Goal: Information Seeking & Learning: Learn about a topic

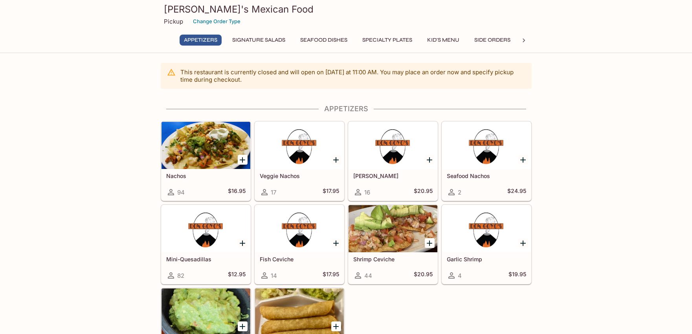
scroll to position [44, 0]
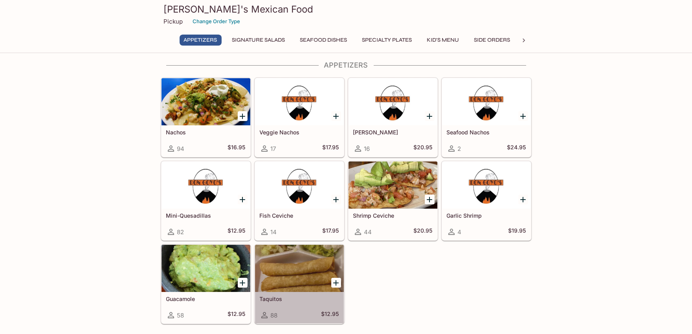
click at [283, 281] on div at bounding box center [299, 268] width 89 height 47
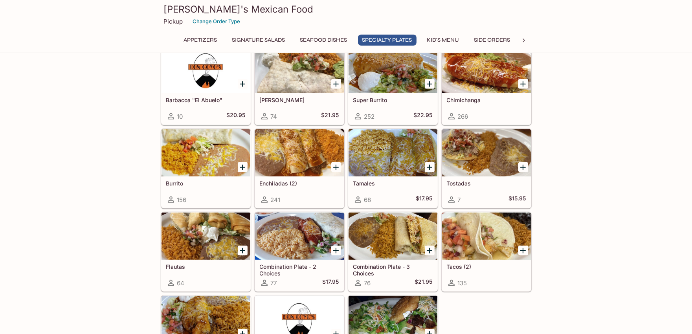
scroll to position [873, 0]
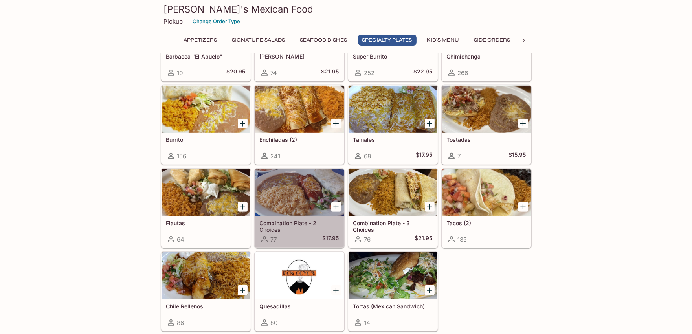
click at [311, 244] on div "77 $17.95" at bounding box center [299, 239] width 79 height 9
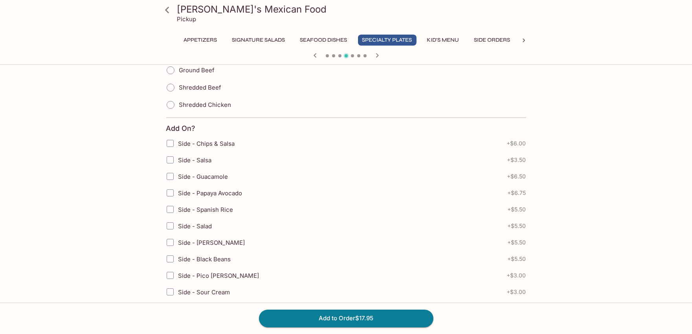
scroll to position [611, 0]
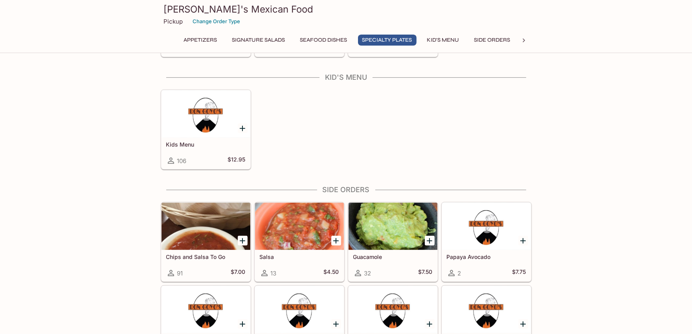
scroll to position [1150, 0]
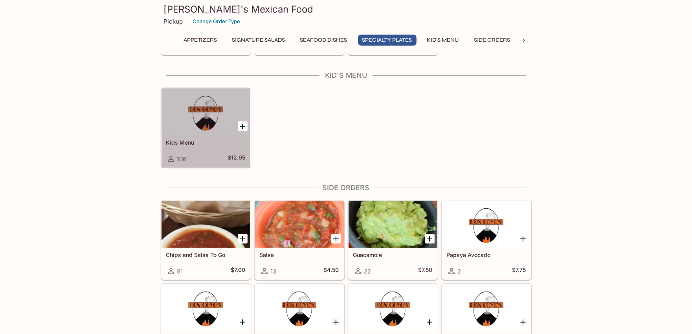
click at [227, 146] on h5 "Kids Menu" at bounding box center [205, 142] width 79 height 7
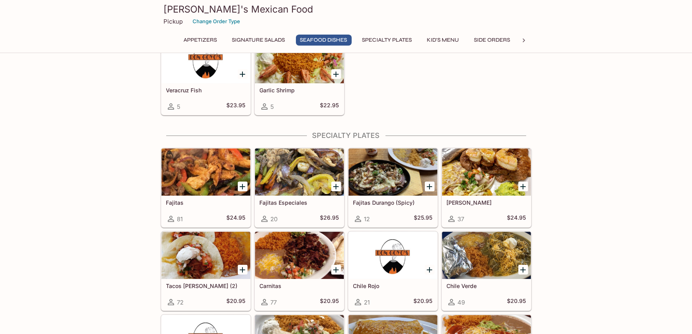
scroll to position [611, 0]
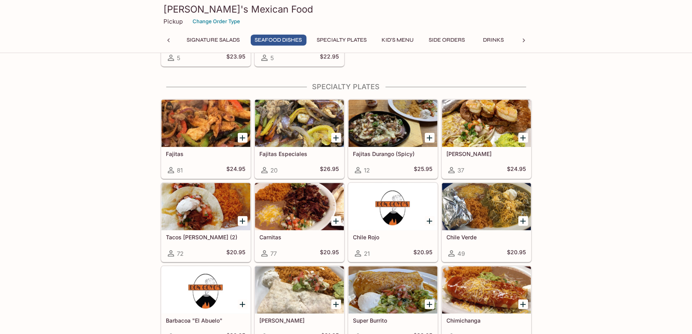
scroll to position [522, 0]
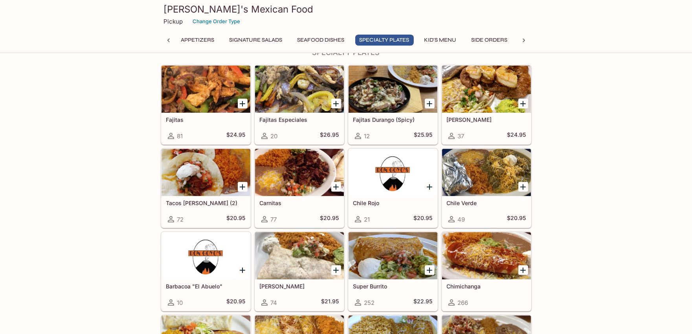
scroll to position [655, 0]
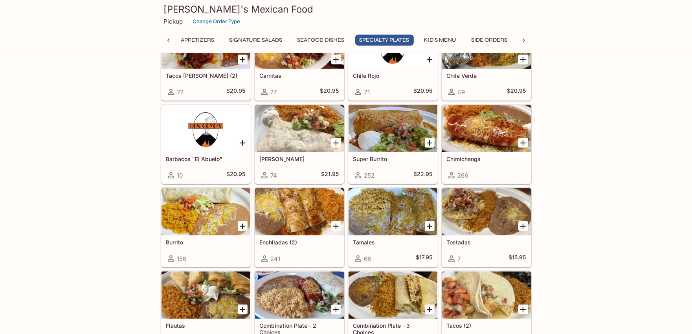
scroll to position [786, 0]
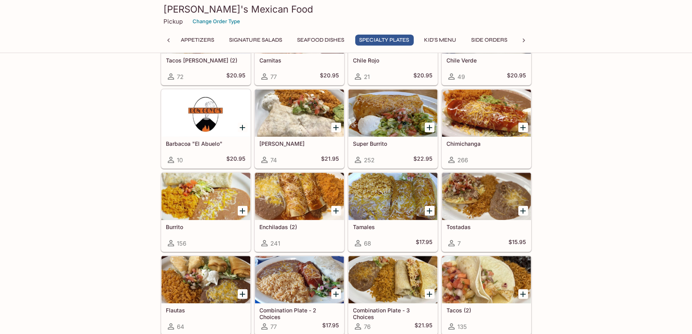
click at [124, 237] on div "This restaurant is currently closed and will open [DATE] at 11:00 AM . You may …" at bounding box center [346, 239] width 692 height 1925
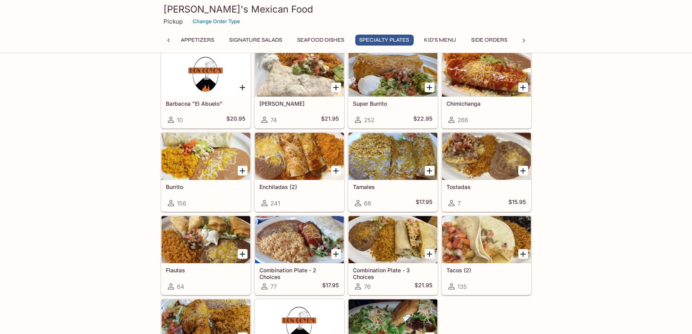
scroll to position [873, 0]
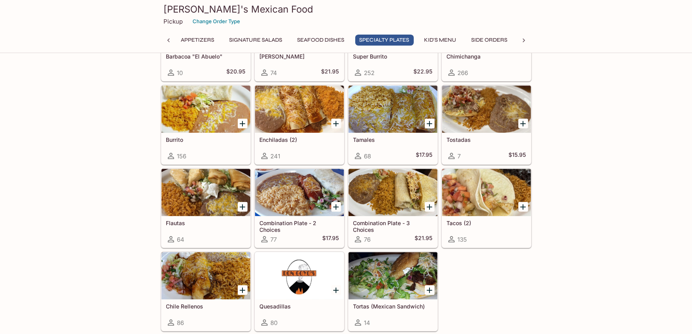
click at [296, 235] on div "Combination Plate - 2 Choices 77 $17.95" at bounding box center [299, 231] width 89 height 31
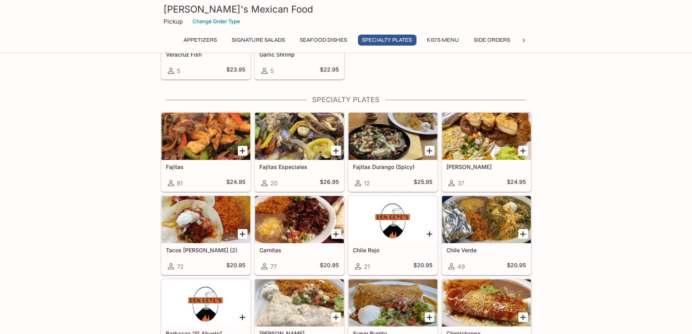
scroll to position [669, 0]
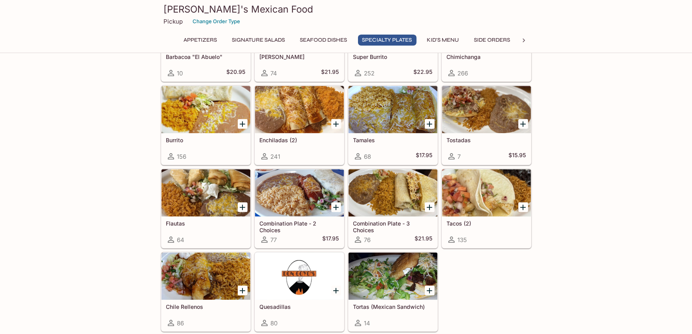
scroll to position [887, 0]
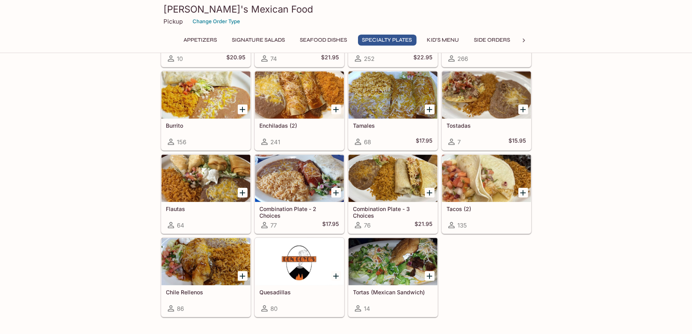
click at [125, 134] on div "This restaurant is currently closed and will open [DATE] at 11:00 AM . You may …" at bounding box center [346, 137] width 692 height 1925
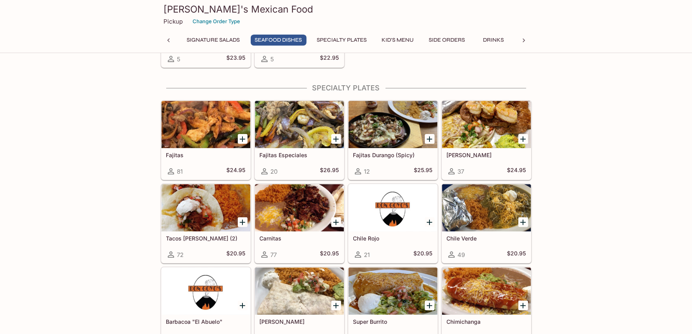
scroll to position [609, 0]
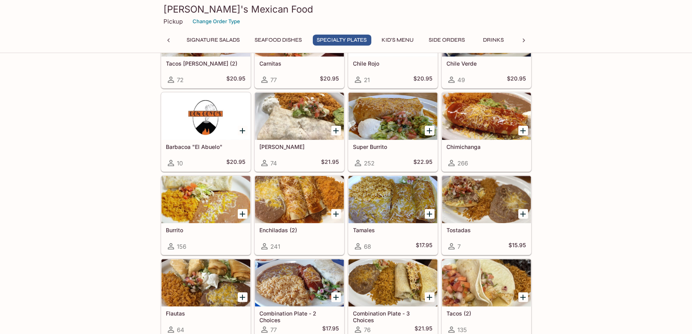
scroll to position [784, 0]
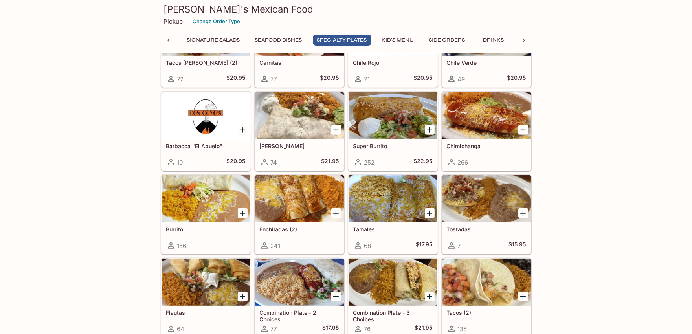
click at [118, 233] on div "This restaurant is currently closed and will open [DATE] at 11:00 AM . You may …" at bounding box center [346, 241] width 692 height 1925
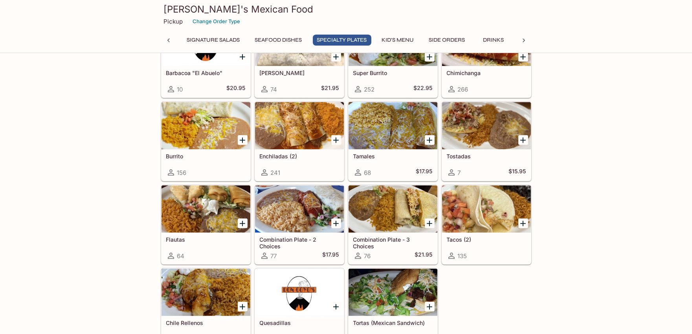
scroll to position [871, 0]
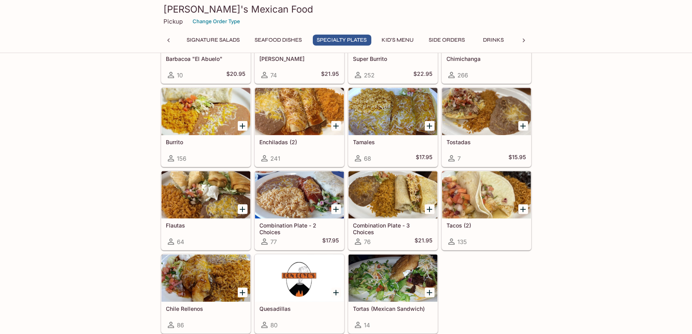
click at [368, 217] on div at bounding box center [393, 194] width 89 height 47
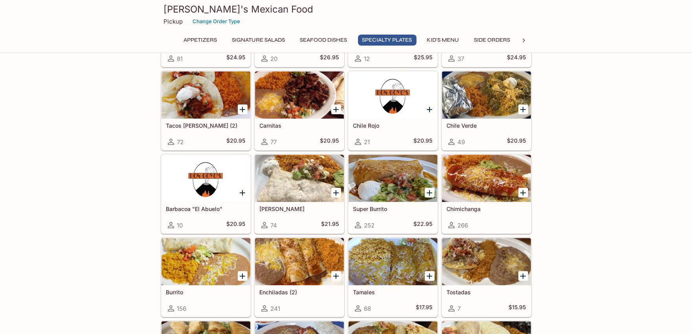
scroll to position [713, 0]
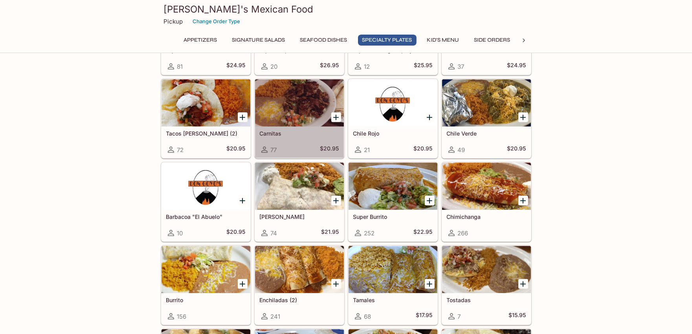
click at [298, 108] on div at bounding box center [299, 102] width 89 height 47
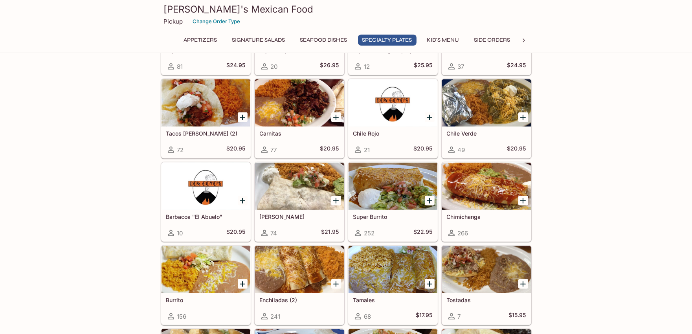
scroll to position [669, 0]
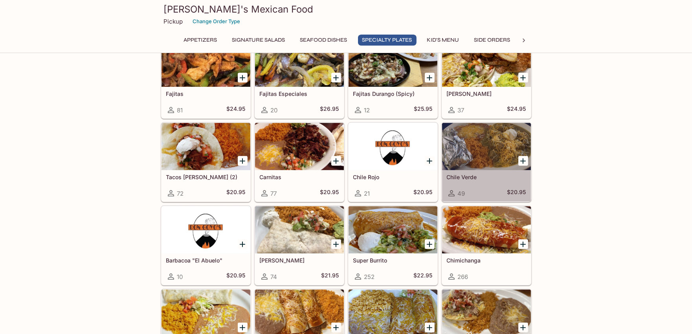
click at [489, 142] on div at bounding box center [486, 146] width 89 height 47
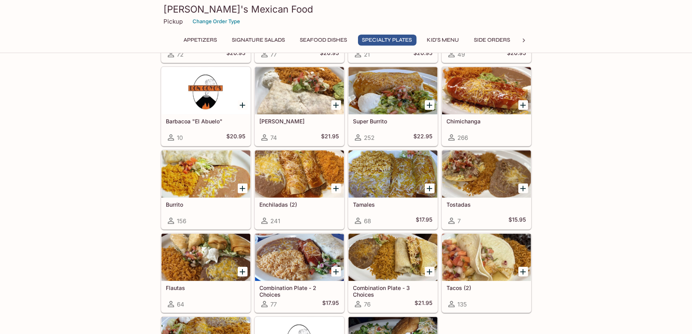
scroll to position [757, 0]
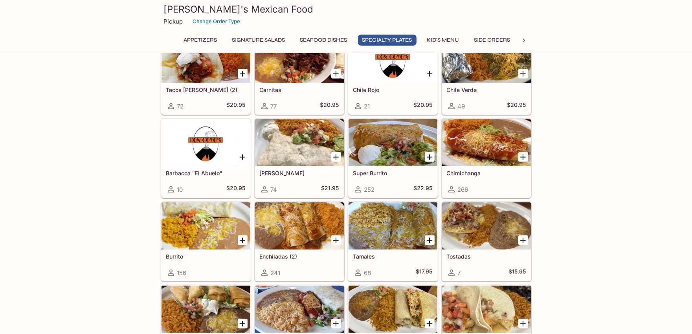
click at [516, 244] on div at bounding box center [523, 240] width 16 height 16
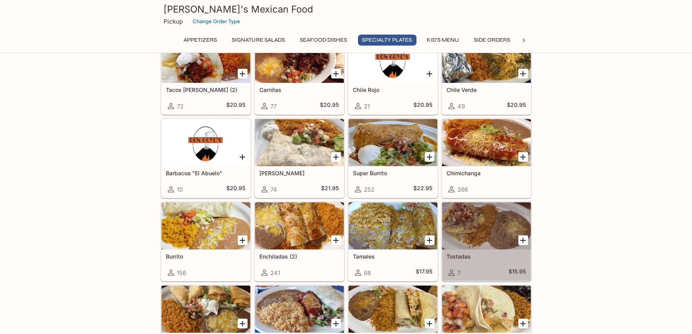
click at [476, 231] on div at bounding box center [486, 225] width 89 height 47
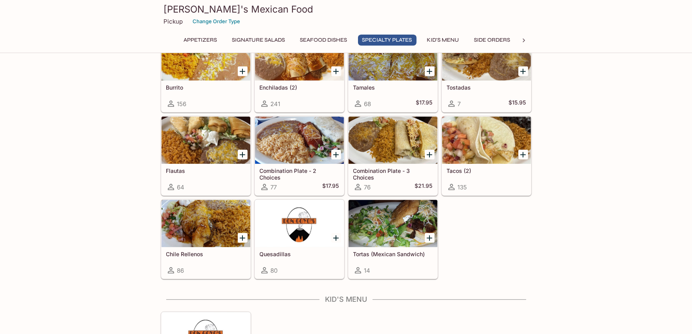
scroll to position [931, 0]
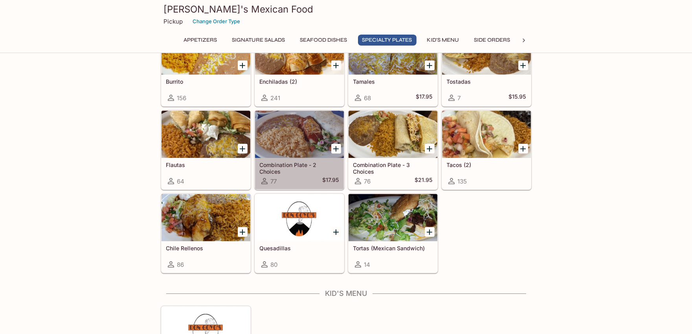
click at [282, 182] on div "77 $17.95" at bounding box center [299, 180] width 79 height 9
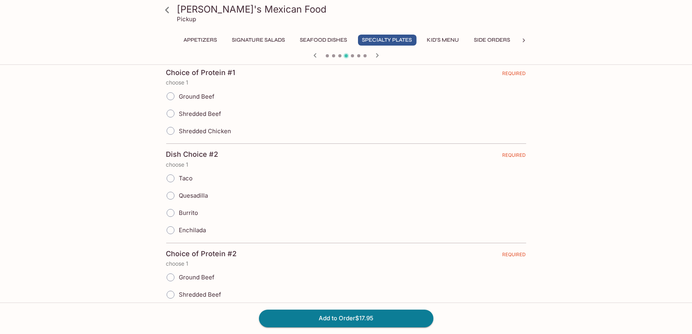
scroll to position [305, 0]
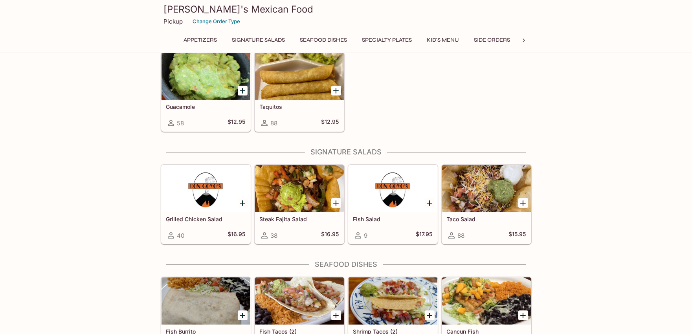
scroll to position [233, 0]
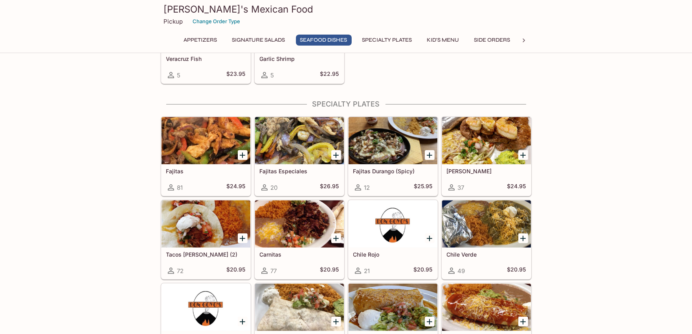
scroll to position [669, 0]
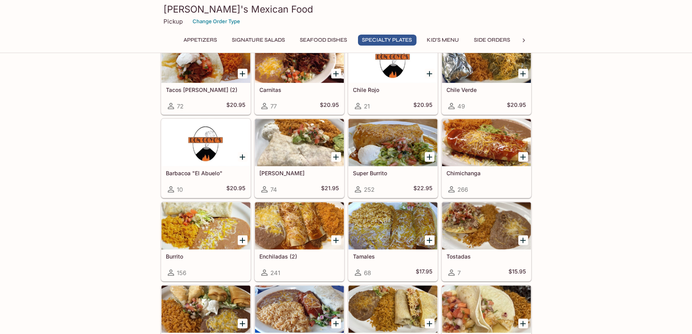
scroll to position [800, 0]
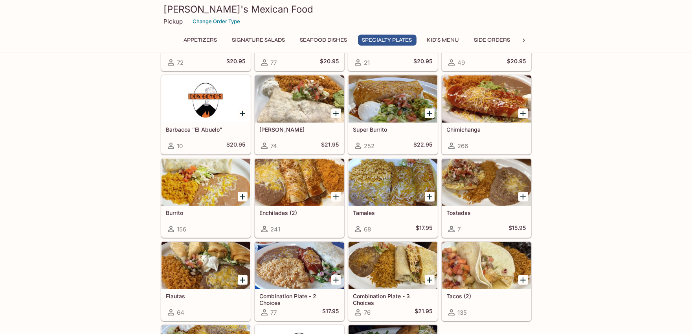
click at [475, 110] on div at bounding box center [486, 98] width 89 height 47
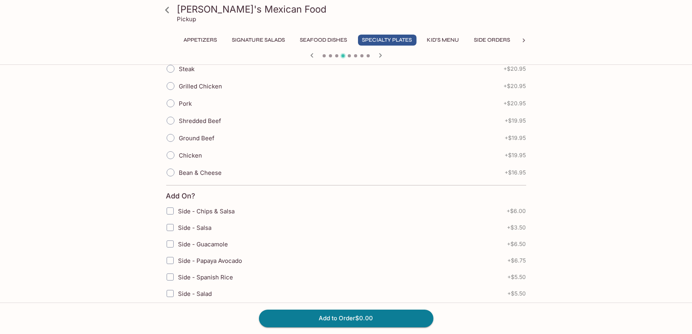
scroll to position [262, 0]
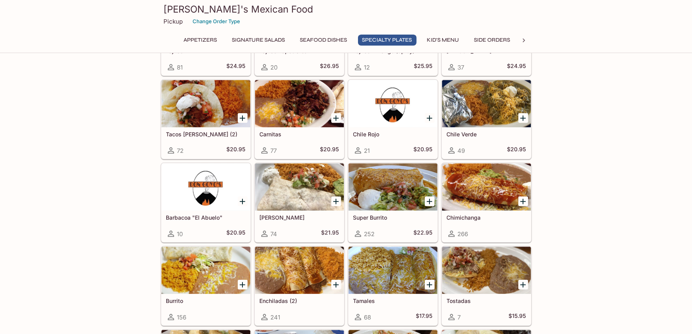
scroll to position [713, 0]
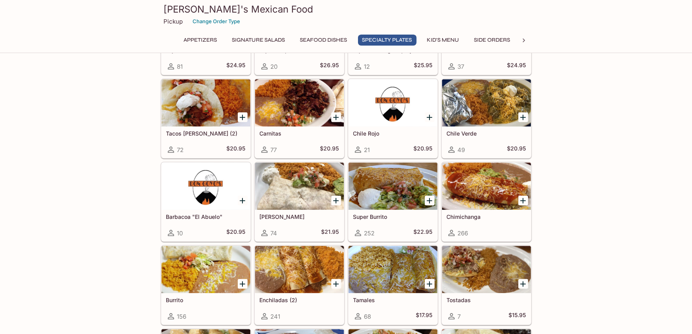
click at [484, 215] on h5 "Chimichanga" at bounding box center [486, 216] width 79 height 7
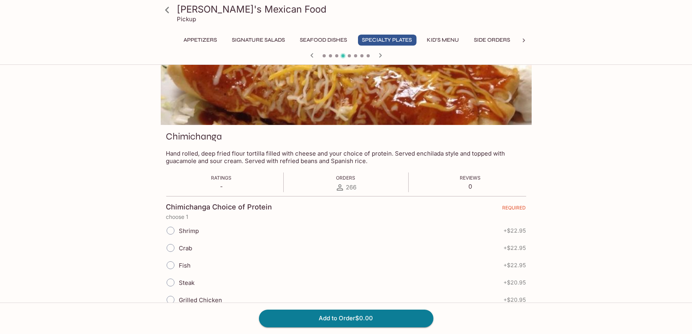
scroll to position [175, 0]
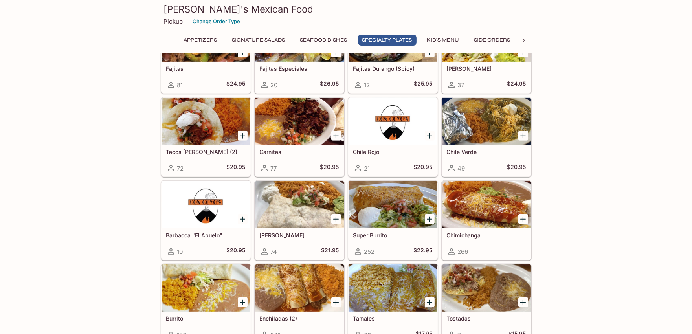
scroll to position [698, 0]
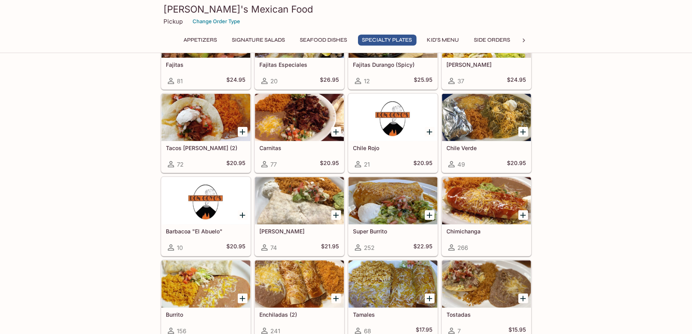
click at [129, 183] on div "This restaurant is currently closed and will open [DATE] at 11:00 AM . You may …" at bounding box center [346, 326] width 692 height 1925
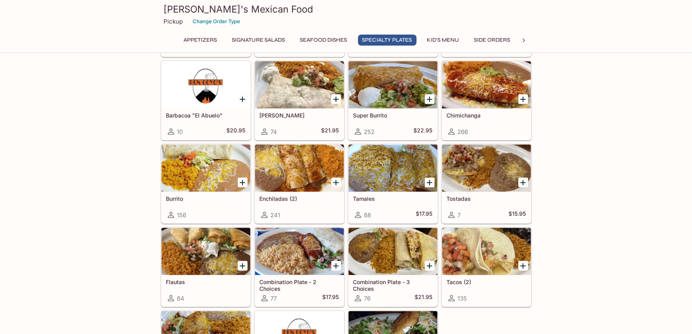
scroll to position [830, 0]
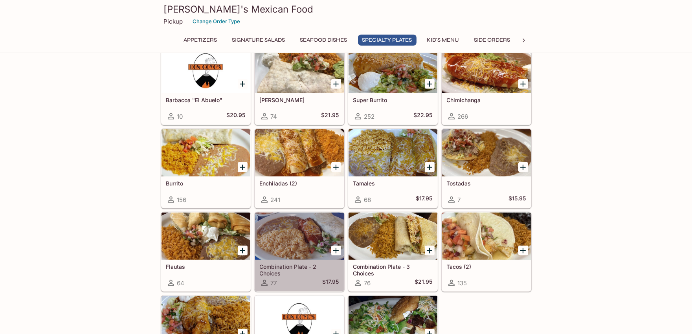
click at [274, 233] on div at bounding box center [299, 236] width 89 height 47
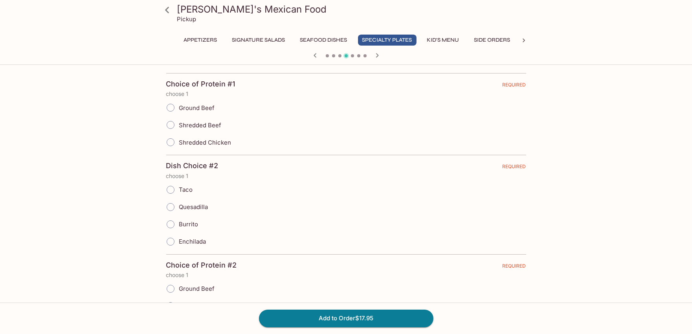
scroll to position [218, 0]
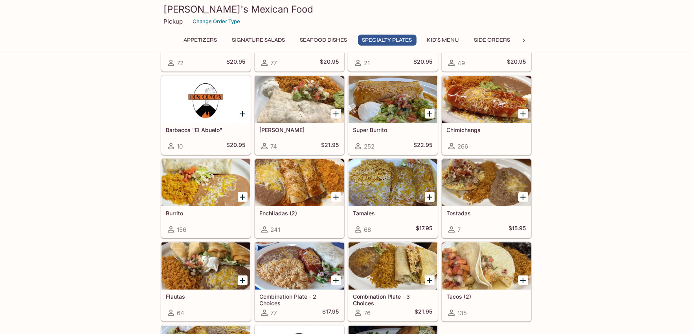
scroll to position [800, 0]
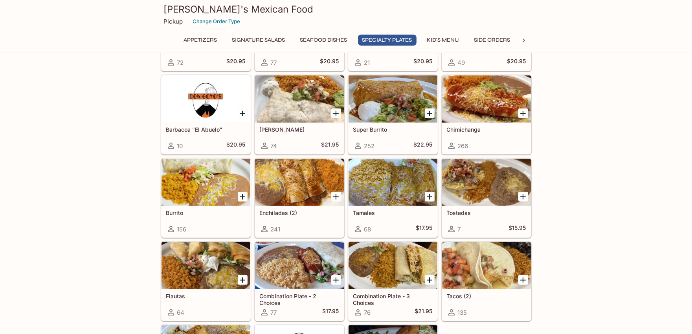
click at [119, 204] on div "This restaurant is currently closed and will open [DATE] at 11:00 AM . You may …" at bounding box center [346, 225] width 692 height 1925
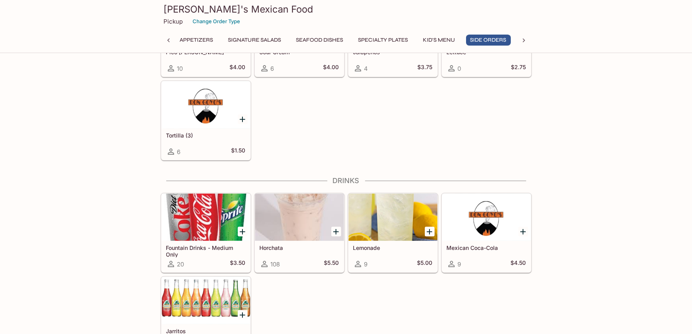
scroll to position [0, 0]
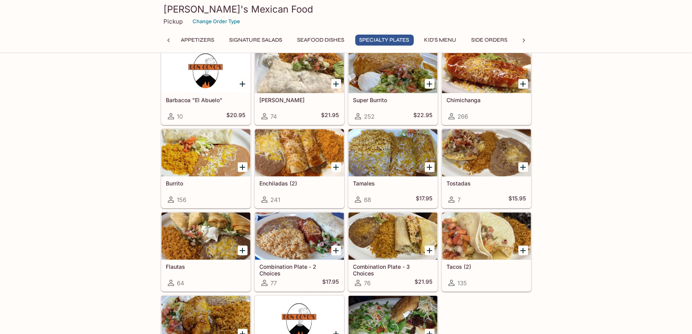
click at [144, 244] on div "This restaurant is currently closed and will open [DATE] at 11:00 AM . You may …" at bounding box center [346, 195] width 692 height 1925
click at [368, 239] on div at bounding box center [393, 236] width 89 height 47
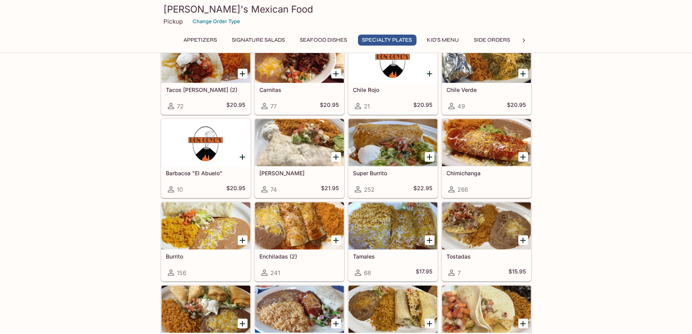
click at [468, 159] on div at bounding box center [486, 142] width 89 height 47
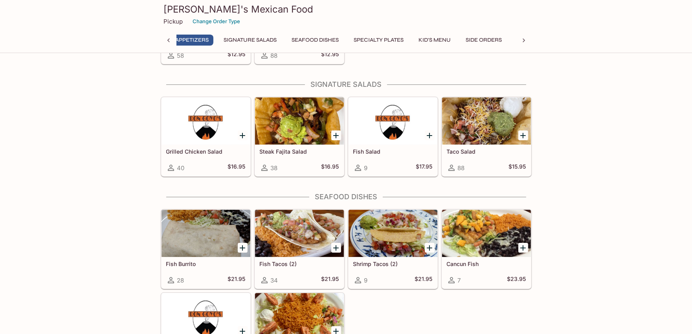
scroll to position [0, 3]
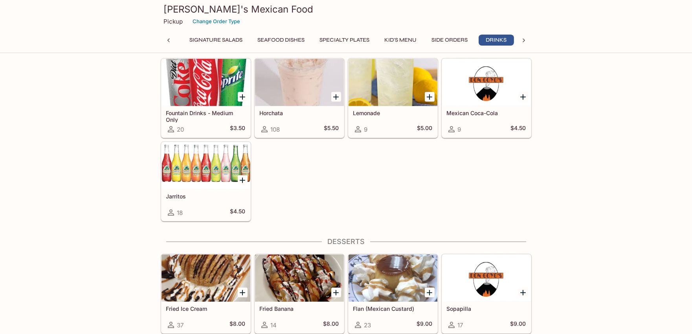
scroll to position [0, 45]
click at [484, 295] on div at bounding box center [486, 278] width 89 height 47
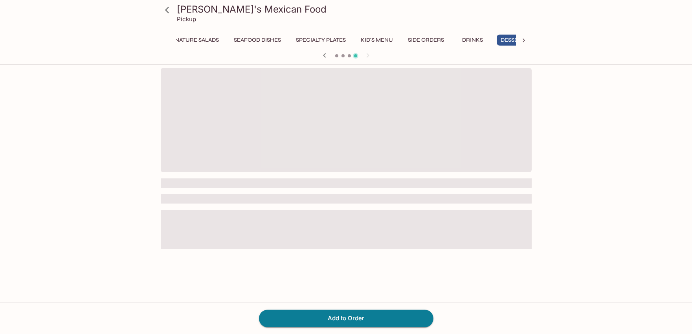
scroll to position [0, 88]
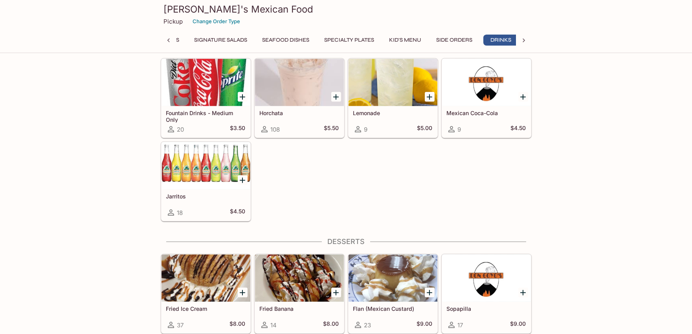
scroll to position [0, 45]
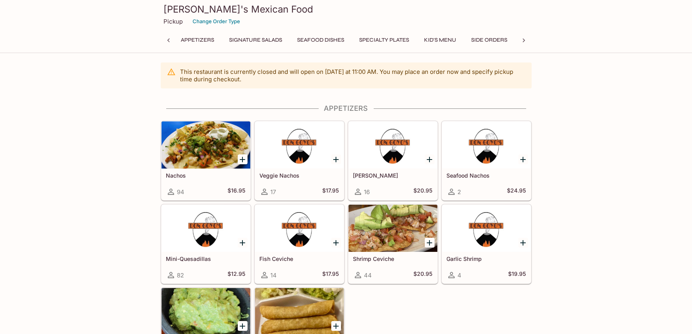
scroll to position [0, 0]
